Goal: Check status

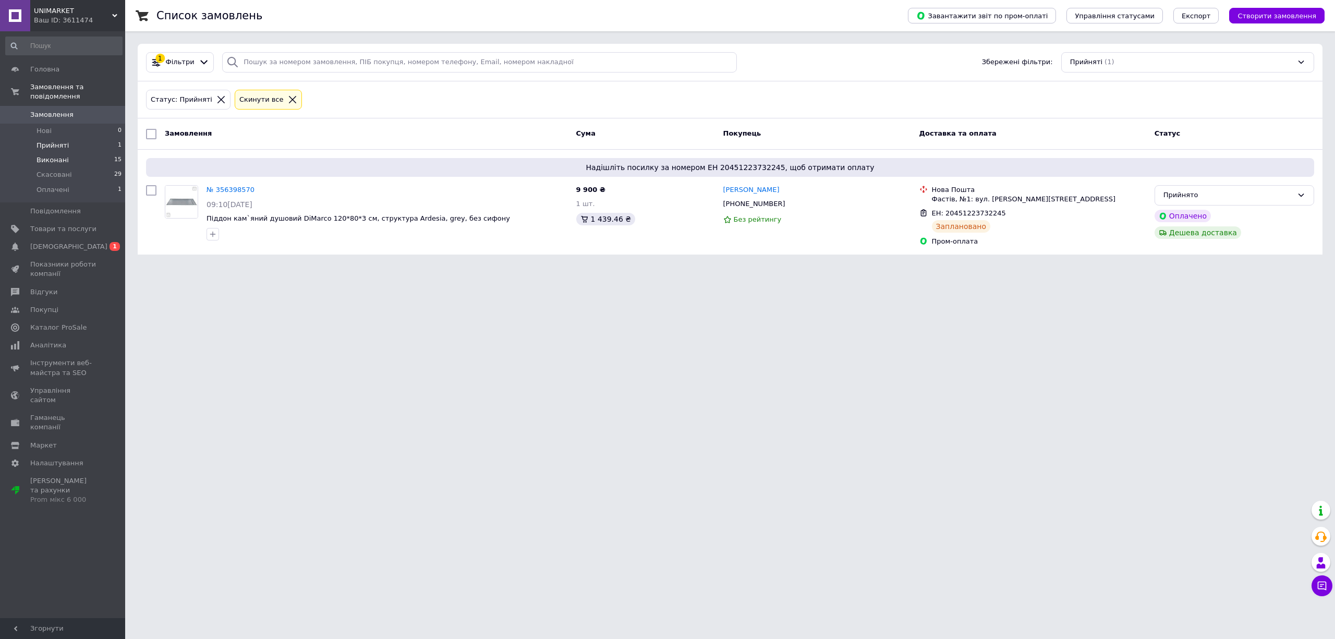
click at [57, 155] on span "Виконані" at bounding box center [53, 159] width 32 height 9
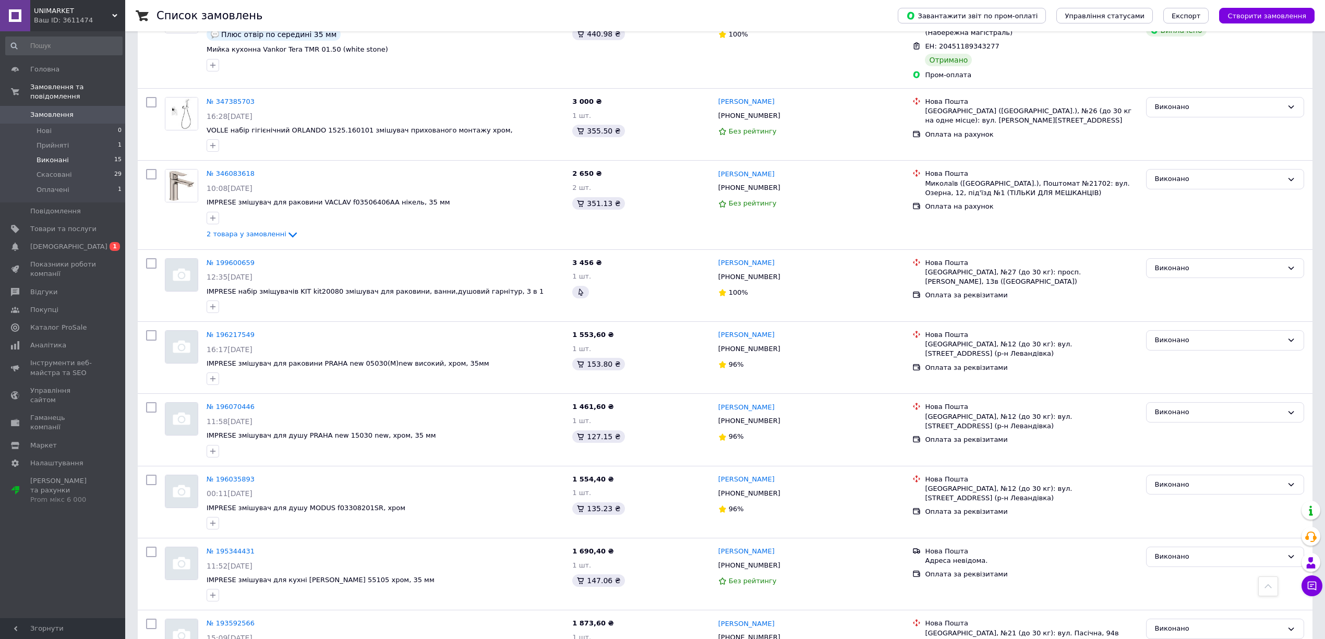
scroll to position [718, 0]
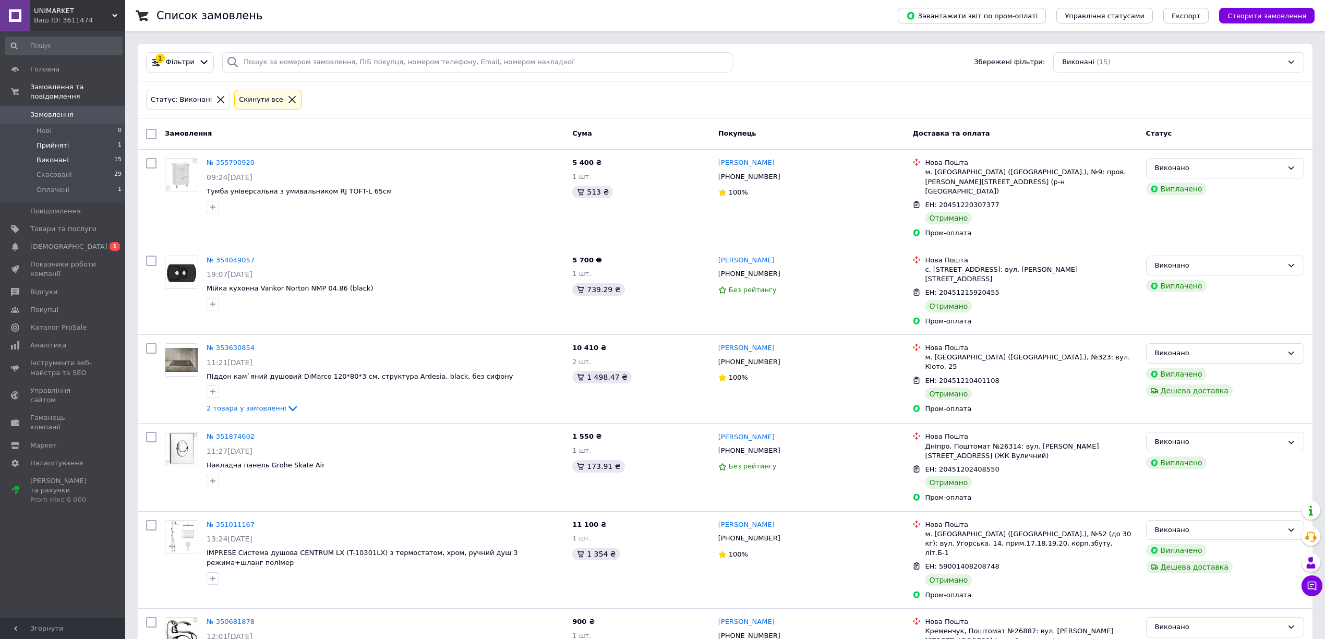
click at [50, 141] on span "Прийняті" at bounding box center [53, 145] width 32 height 9
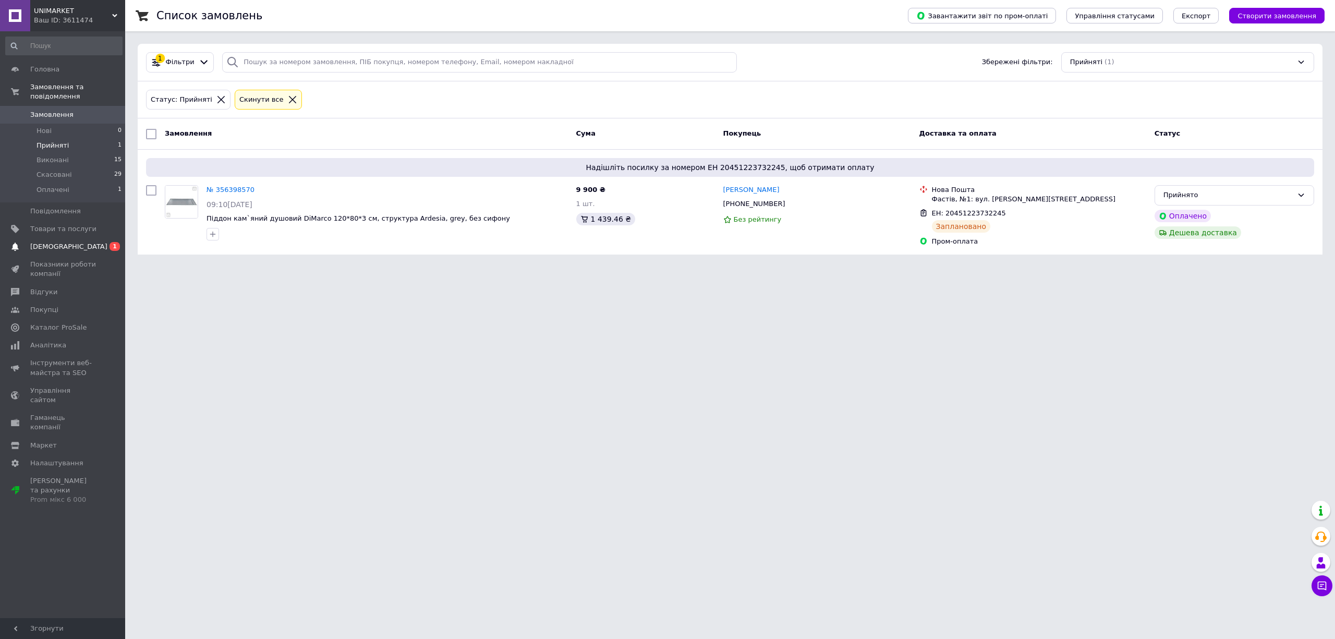
click at [69, 242] on span "[DEMOGRAPHIC_DATA]" at bounding box center [63, 246] width 66 height 9
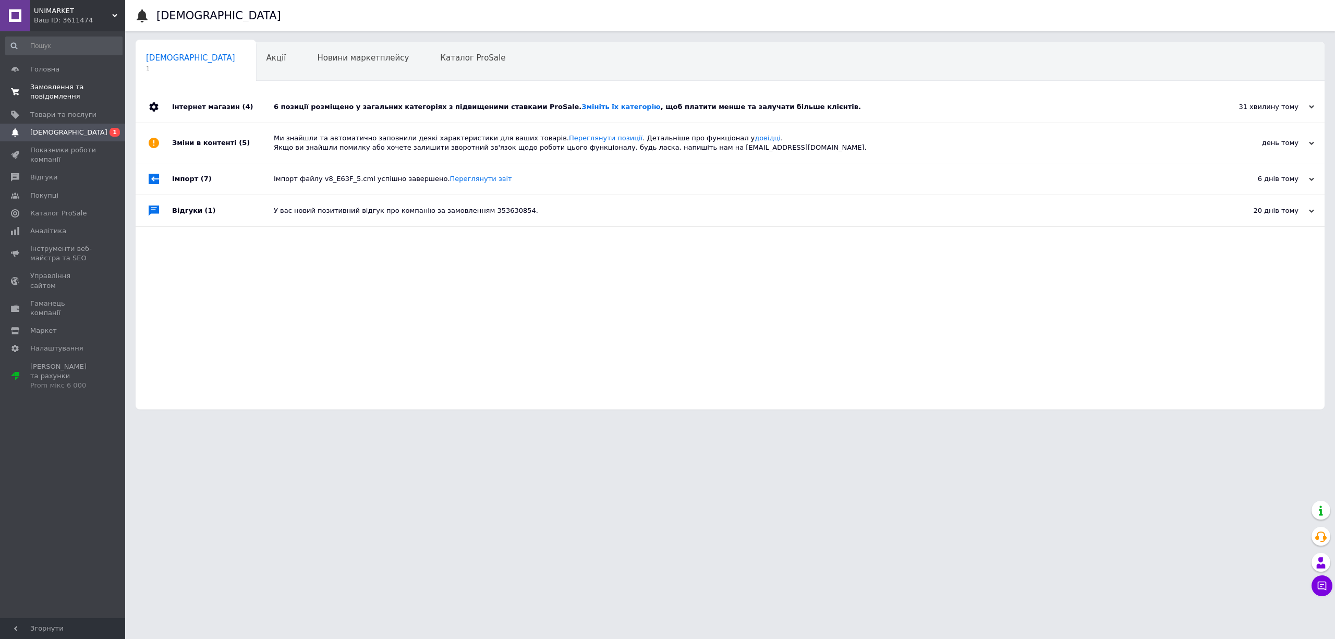
click at [57, 90] on span "Замовлення та повідомлення" at bounding box center [63, 91] width 66 height 19
